Goal: Task Accomplishment & Management: Manage account settings

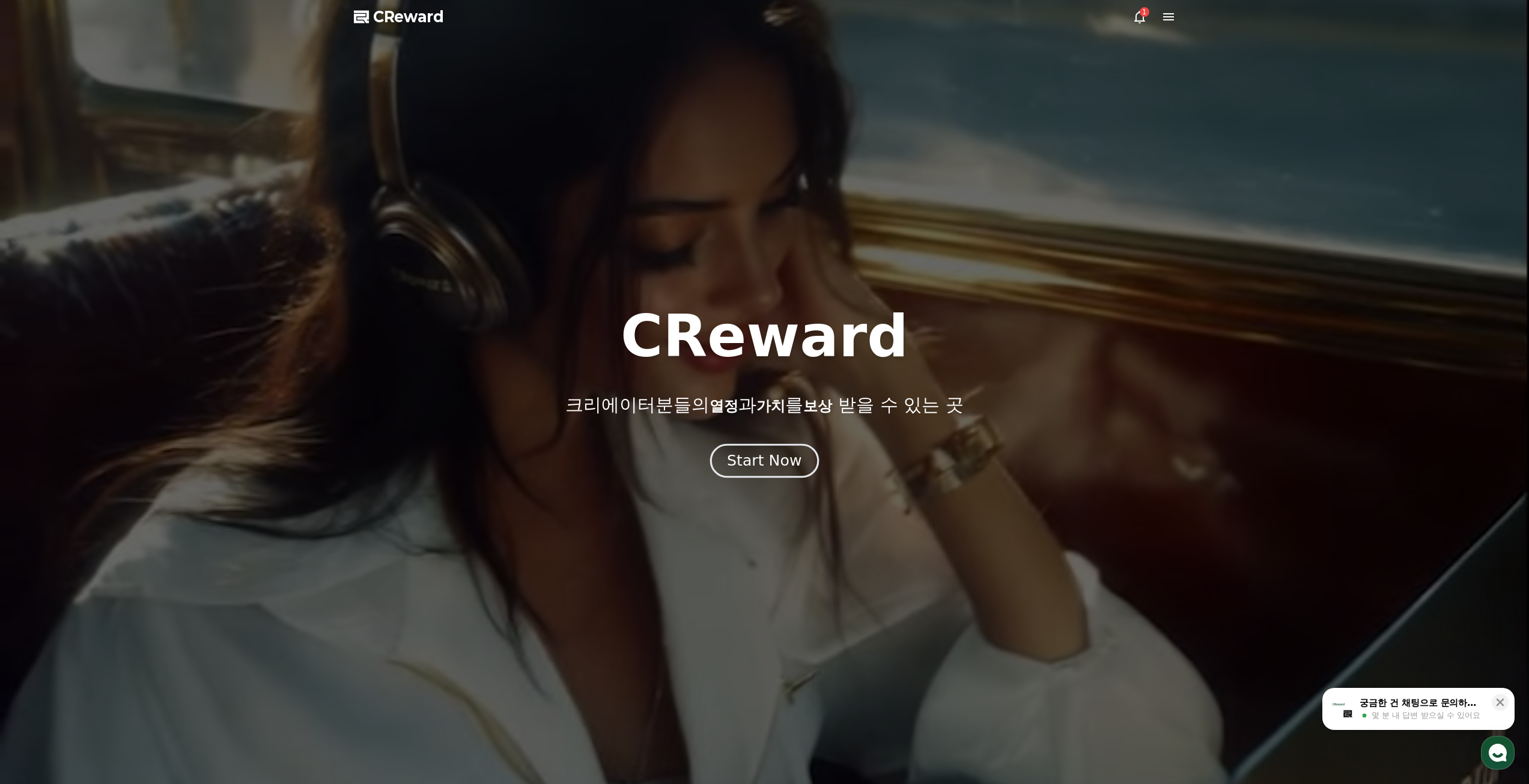
click at [770, 457] on div "Start Now" at bounding box center [764, 460] width 75 height 20
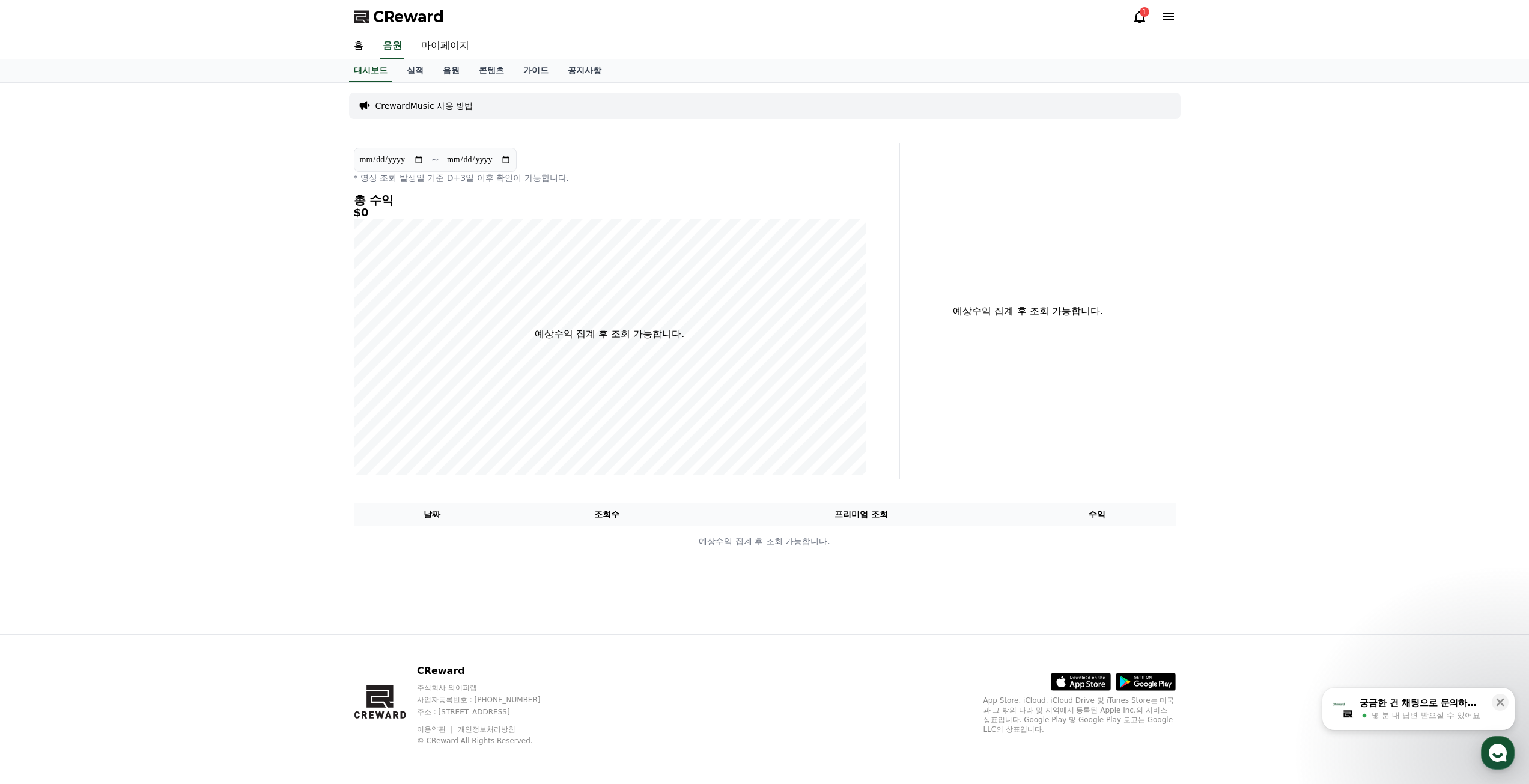
click at [1142, 17] on icon at bounding box center [1140, 17] width 15 height 15
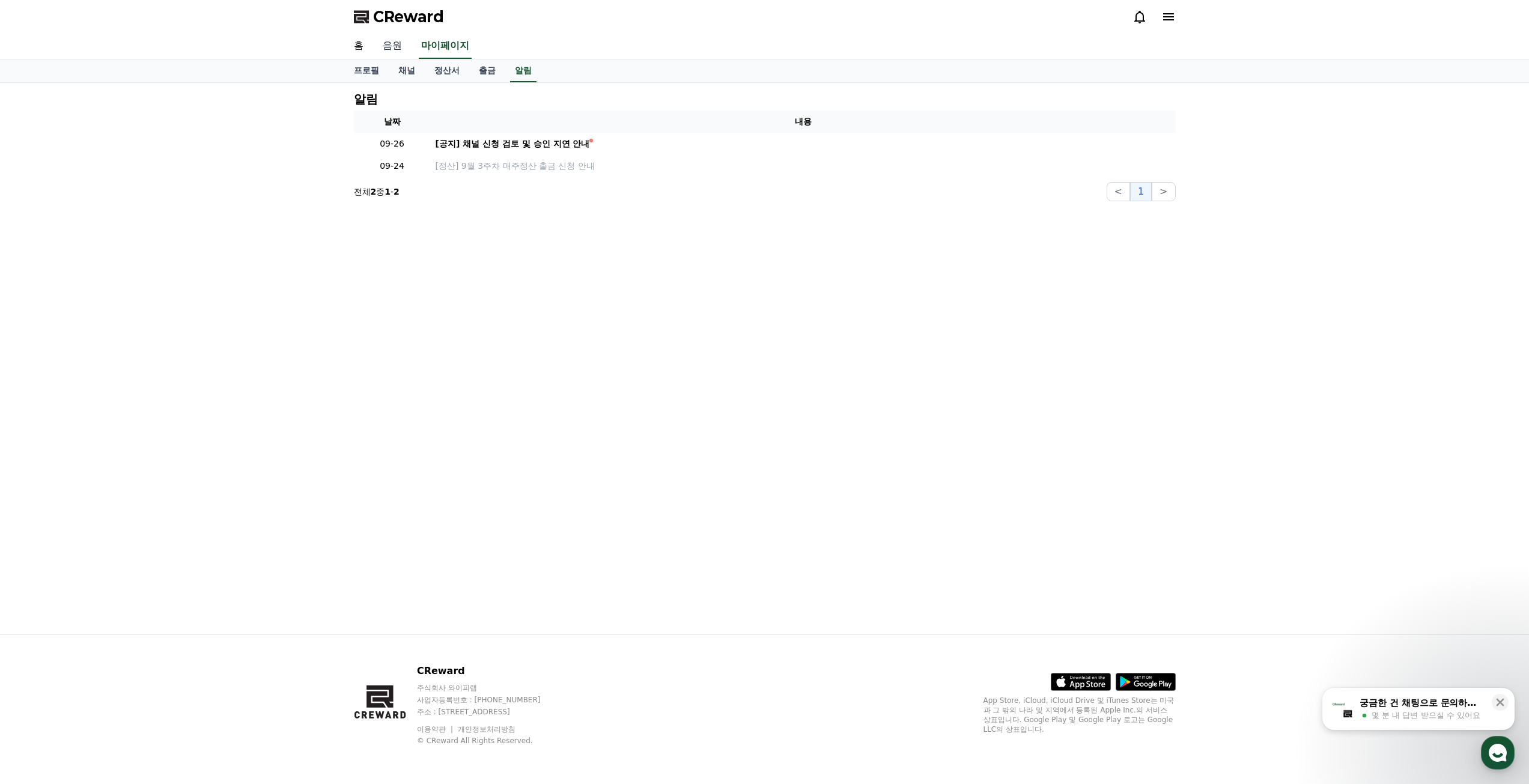
click at [398, 45] on link "음원" at bounding box center [392, 46] width 39 height 25
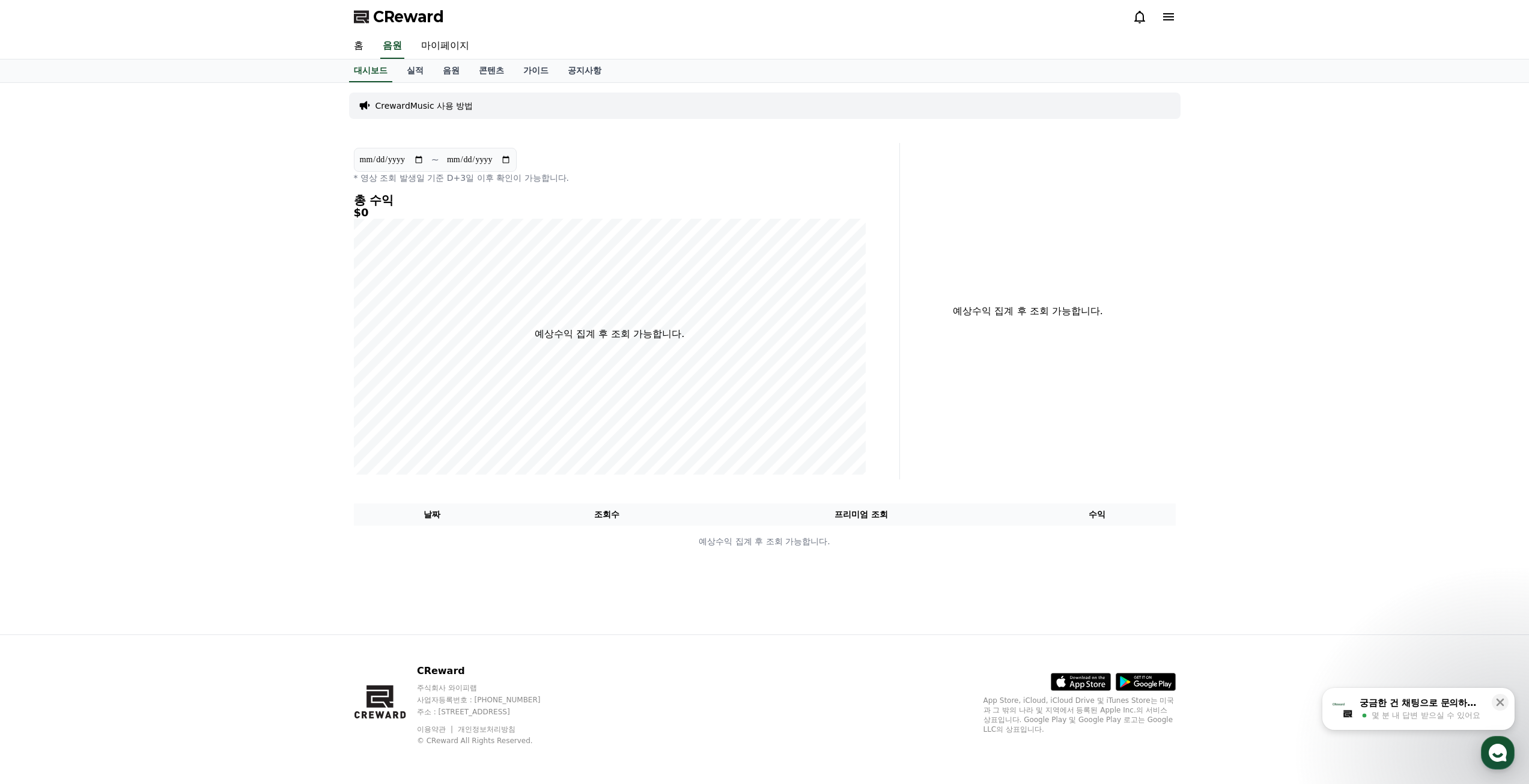
click at [1161, 21] on div at bounding box center [1154, 17] width 43 height 15
click at [1183, 16] on div "CReward" at bounding box center [765, 17] width 841 height 34
click at [1155, 19] on div at bounding box center [1154, 17] width 43 height 15
click at [1162, 20] on icon at bounding box center [1169, 17] width 15 height 15
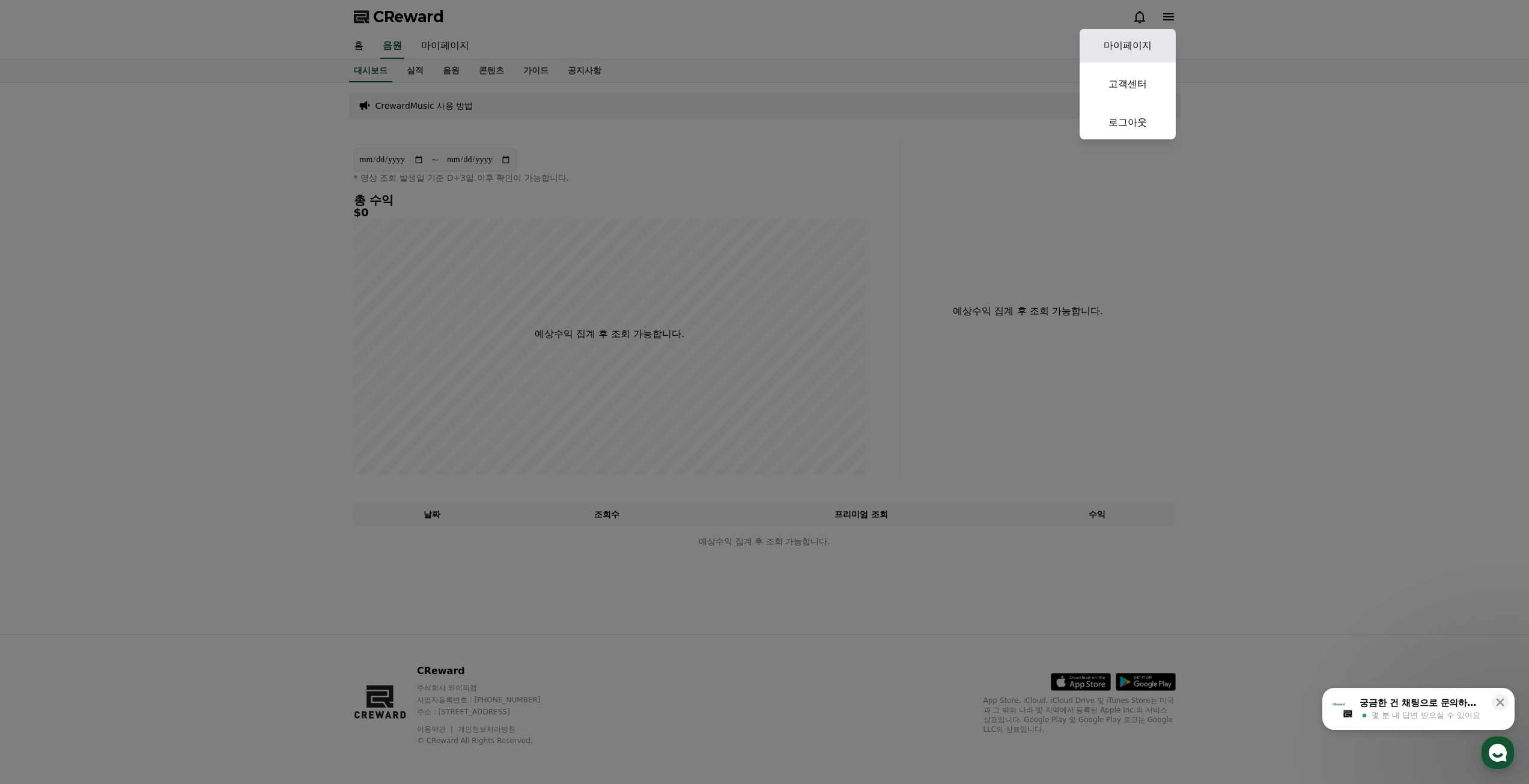
click at [1148, 40] on link "마이페이지" at bounding box center [1127, 45] width 96 height 34
select select "**********"
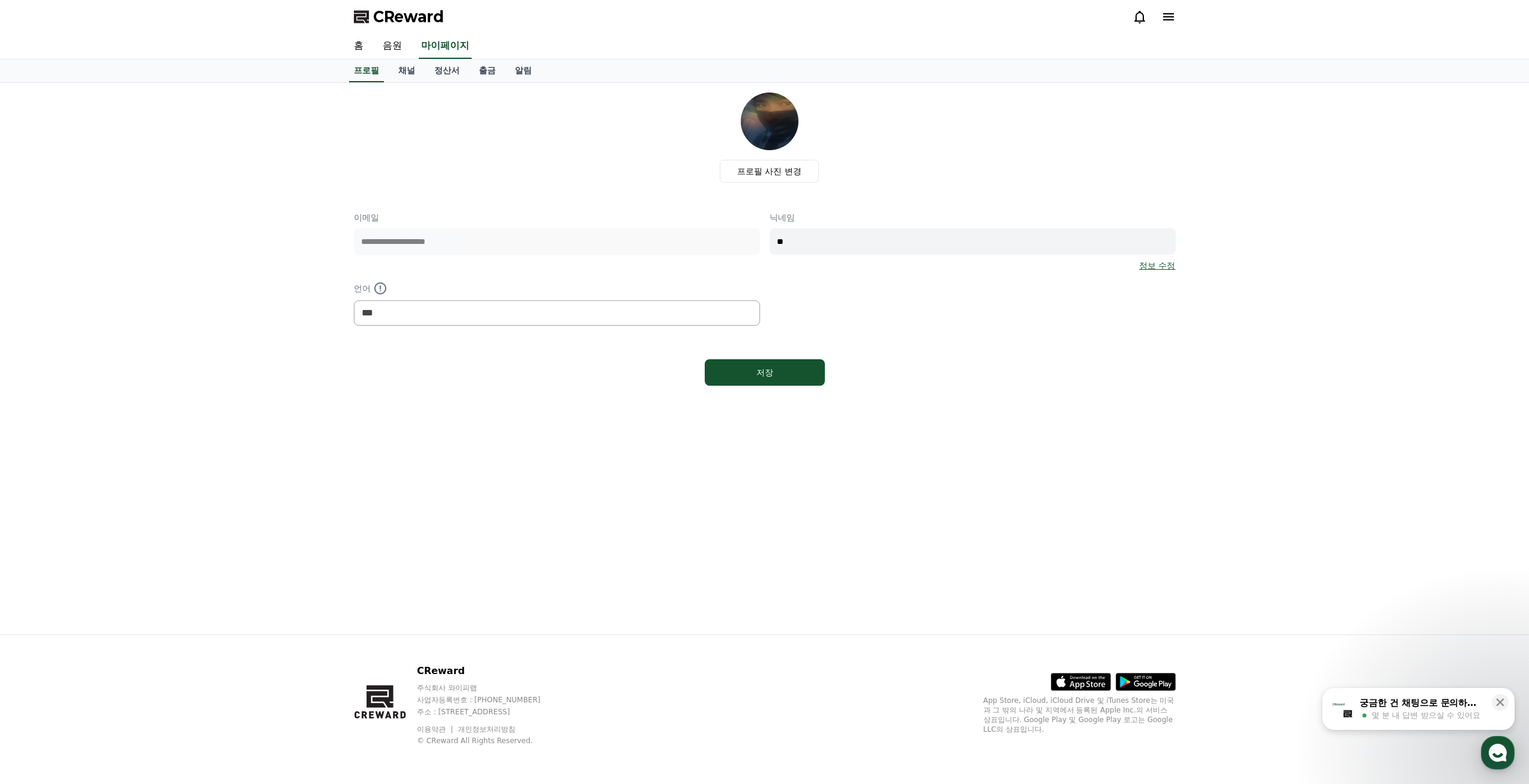
click at [1154, 266] on link "정보 수정" at bounding box center [1157, 266] width 36 height 12
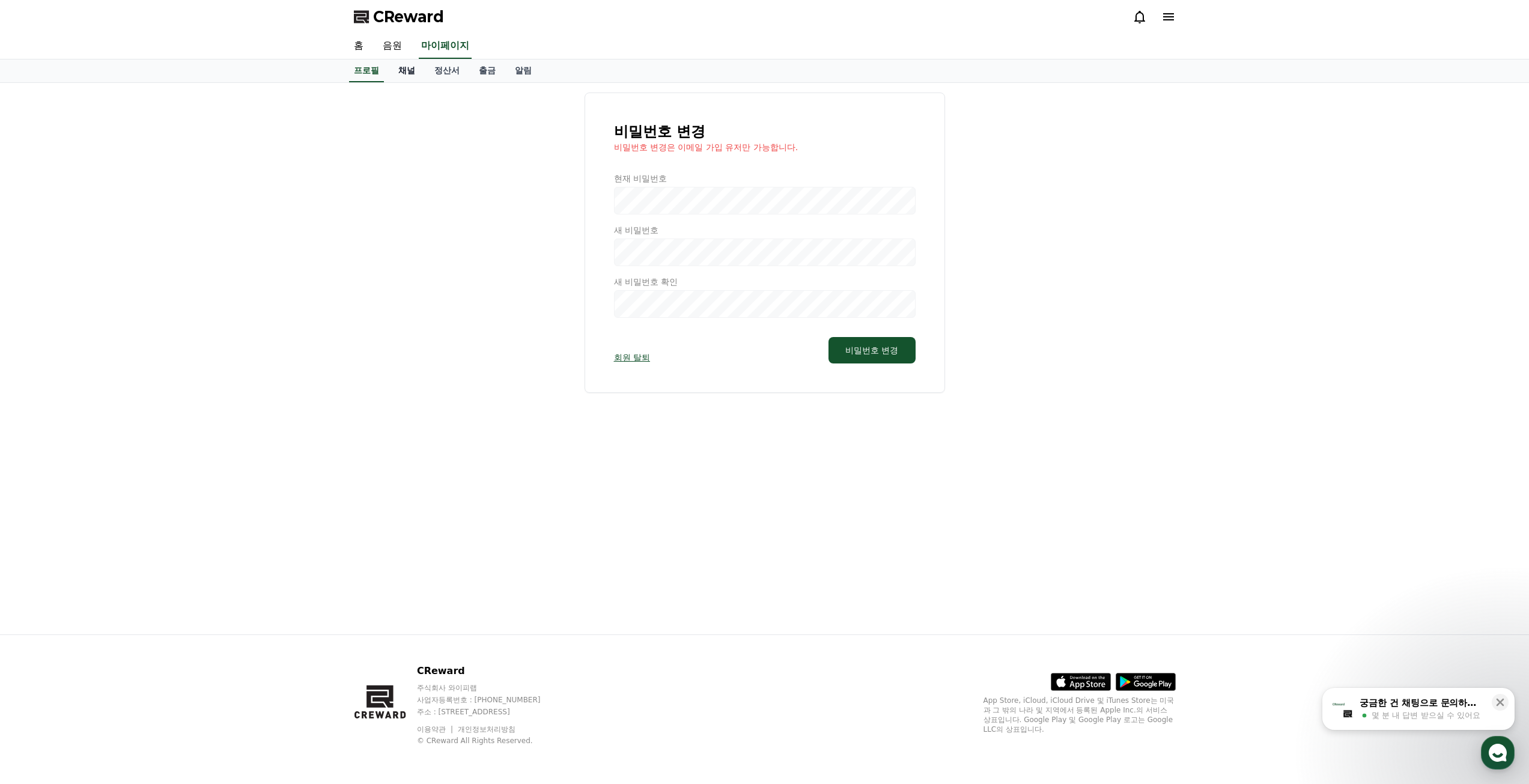
click at [408, 67] on link "채널" at bounding box center [406, 70] width 36 height 23
